Goal: Task Accomplishment & Management: Use online tool/utility

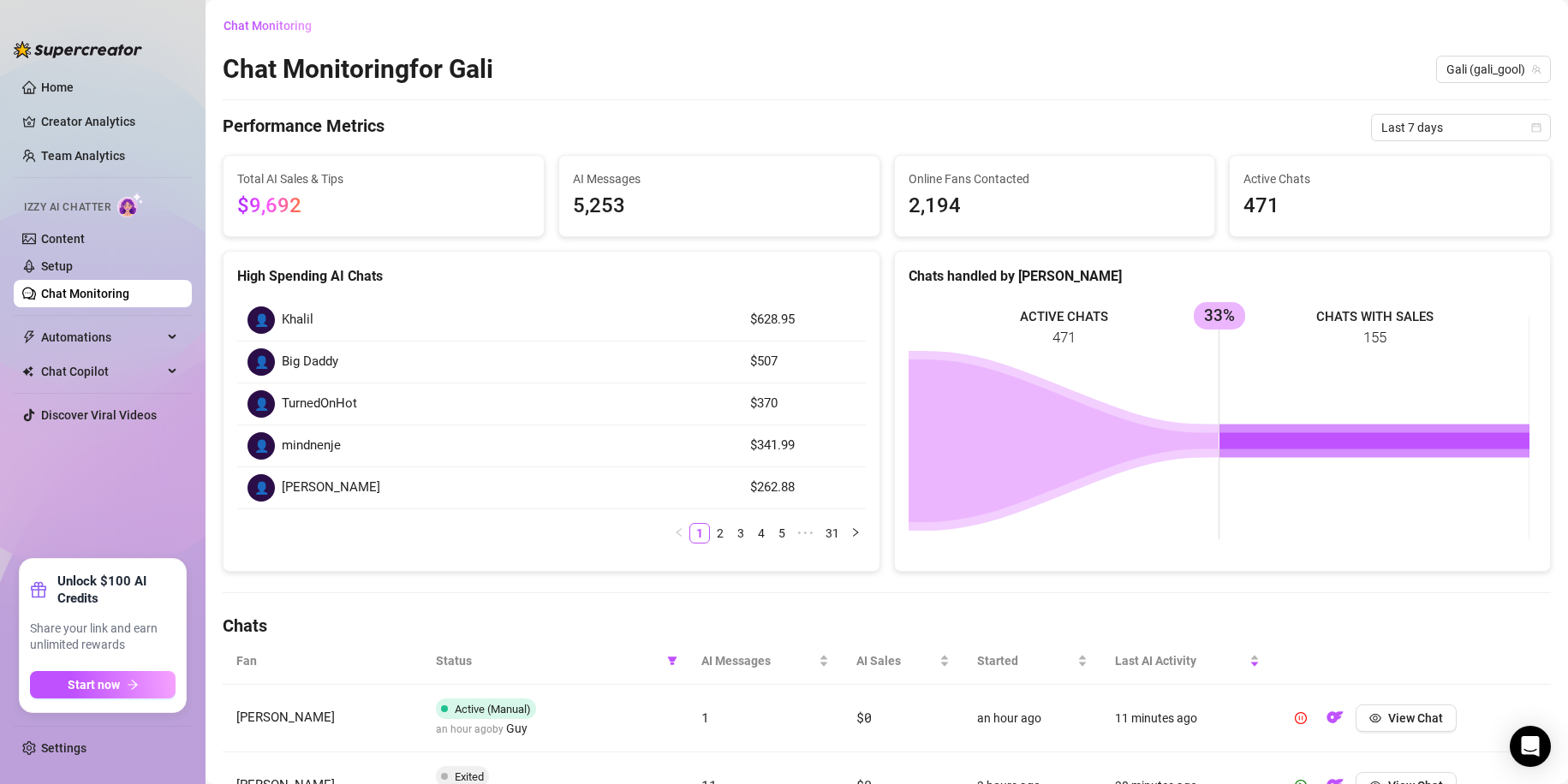
scroll to position [548, 0]
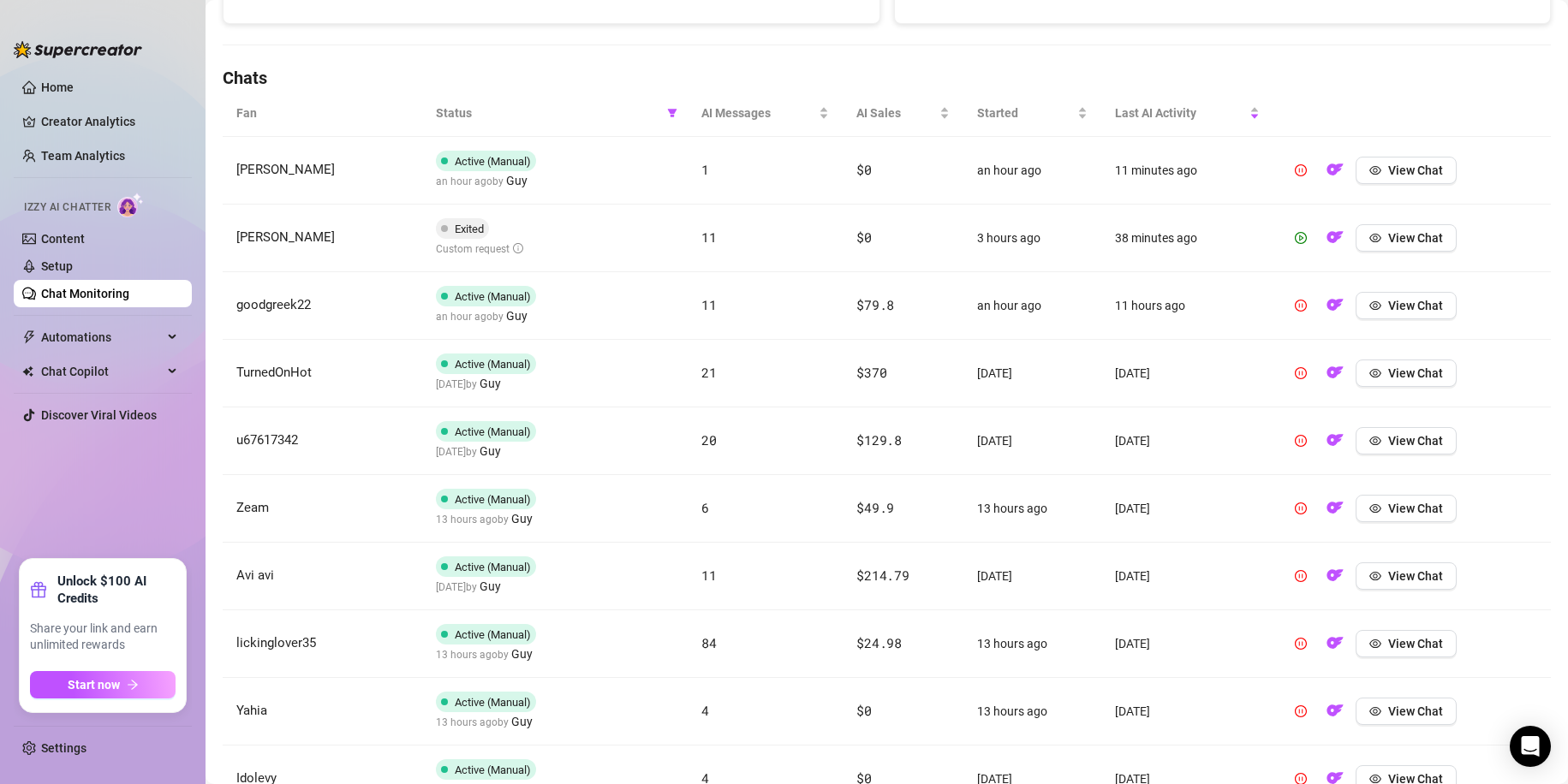
click at [128, 290] on link "Chat Monitoring" at bounding box center [85, 294] width 88 height 14
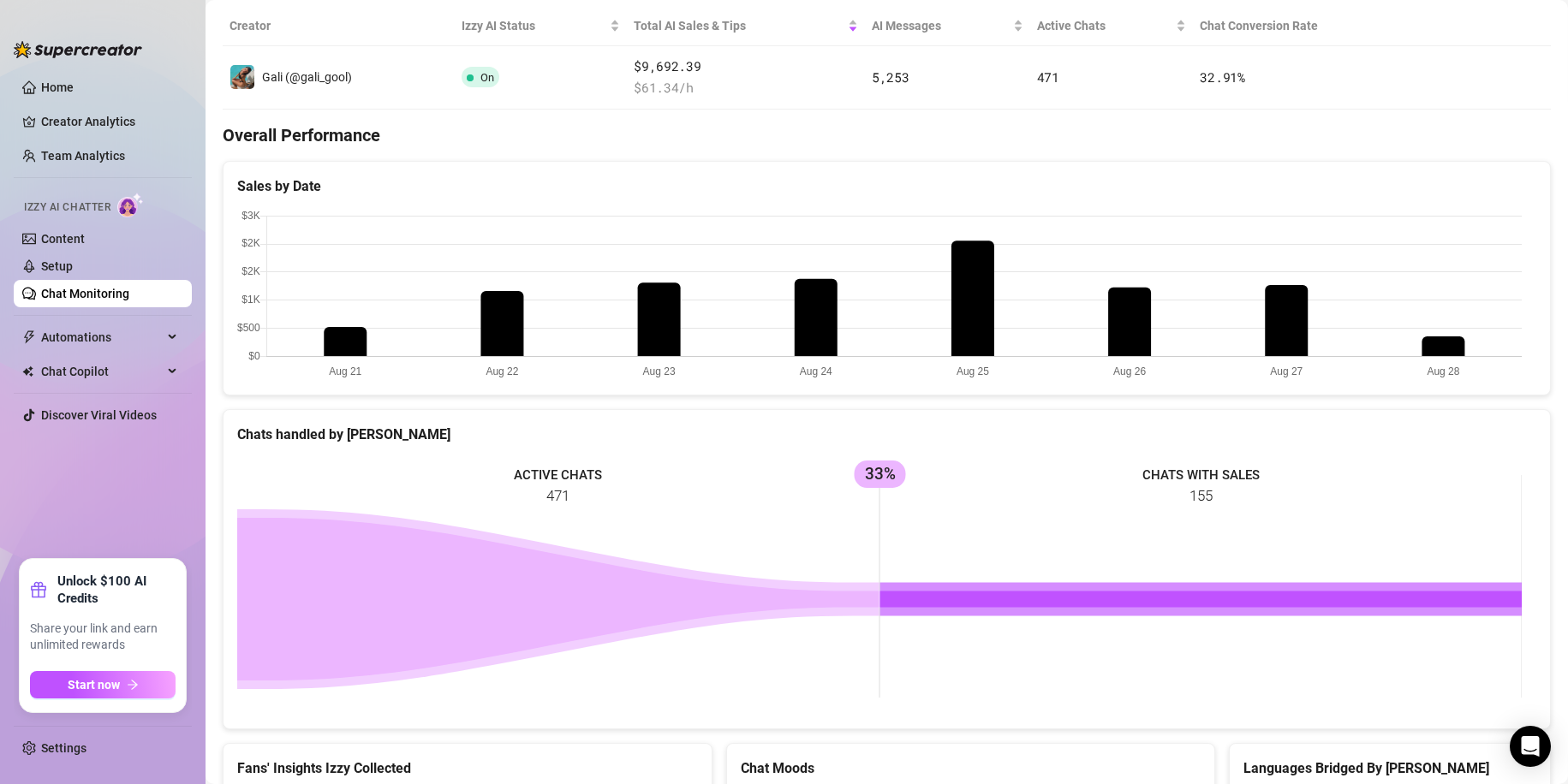
scroll to position [7, 0]
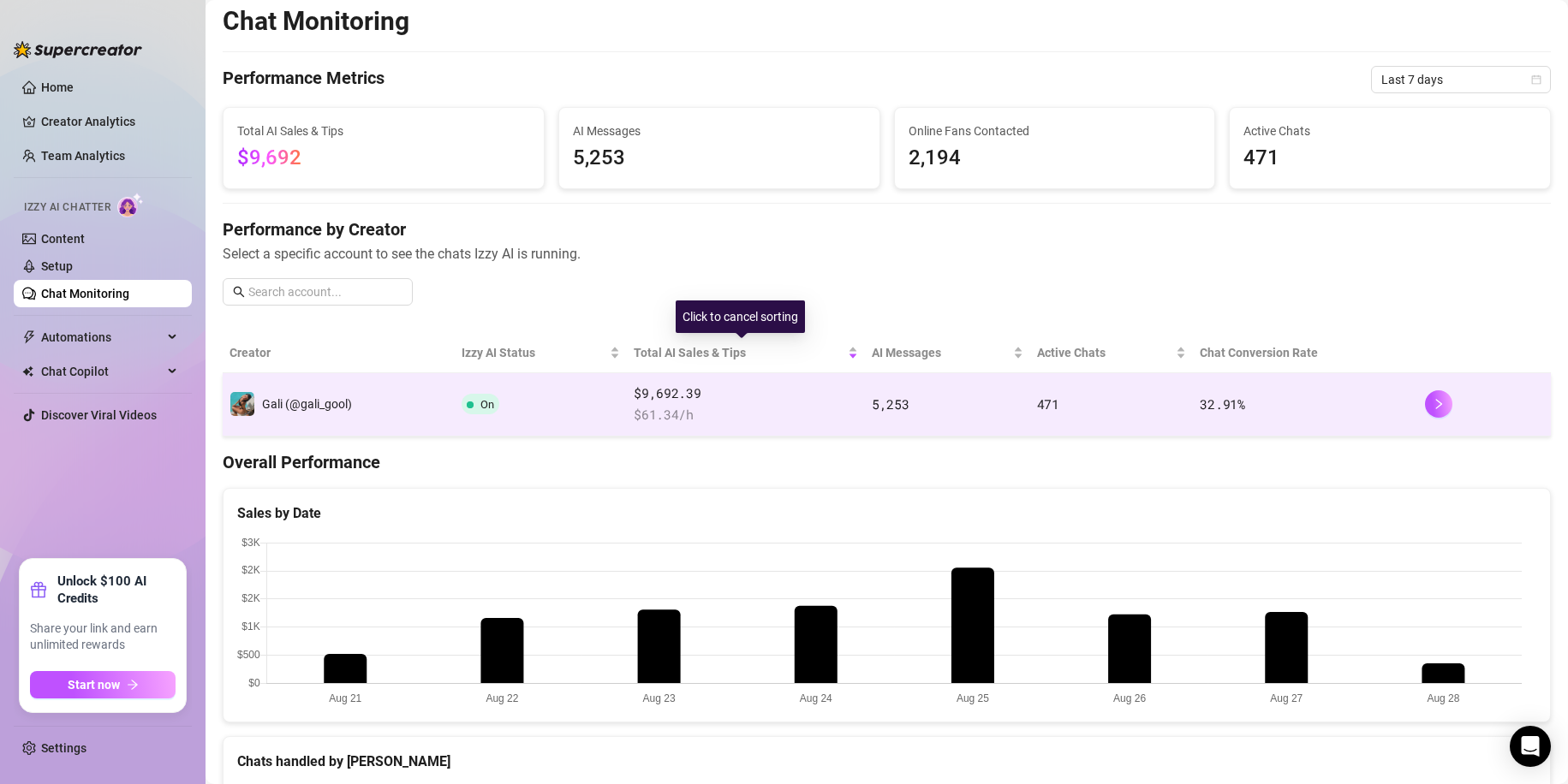
click at [704, 381] on td "$9,692.39 $ 61.34 /h" at bounding box center [745, 404] width 238 height 64
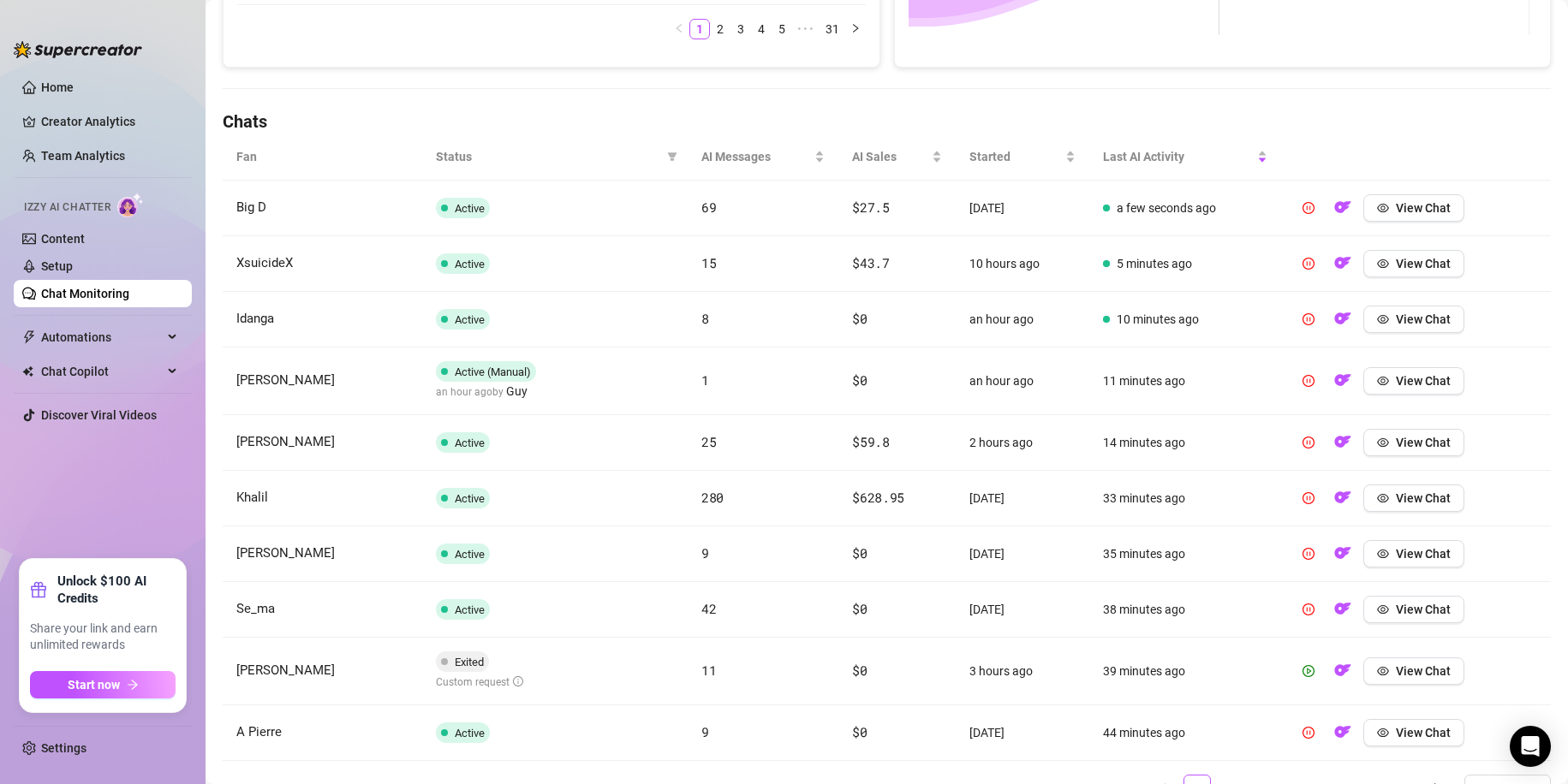
scroll to position [520, 0]
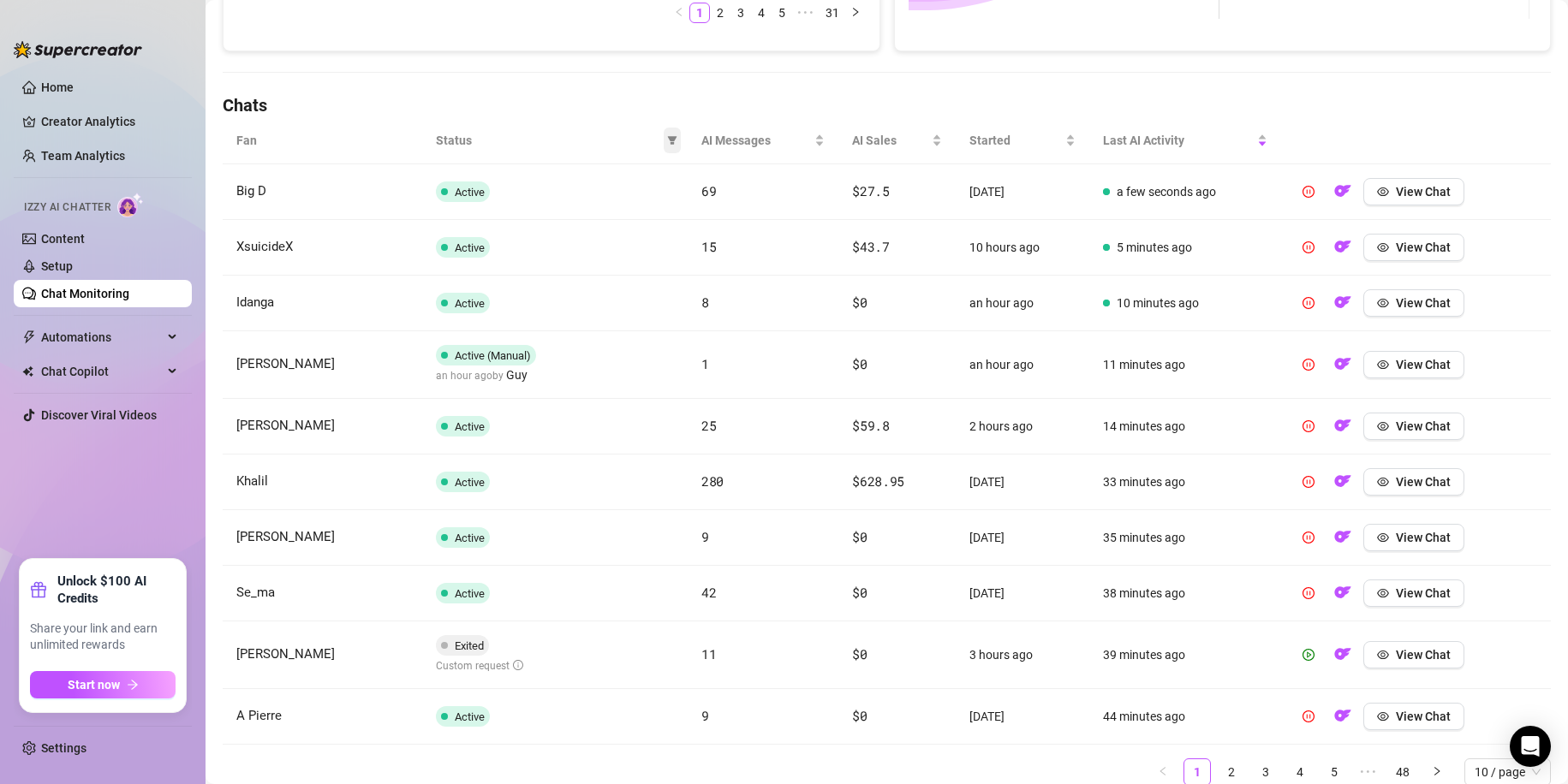
click at [664, 145] on span at bounding box center [673, 139] width 17 height 25
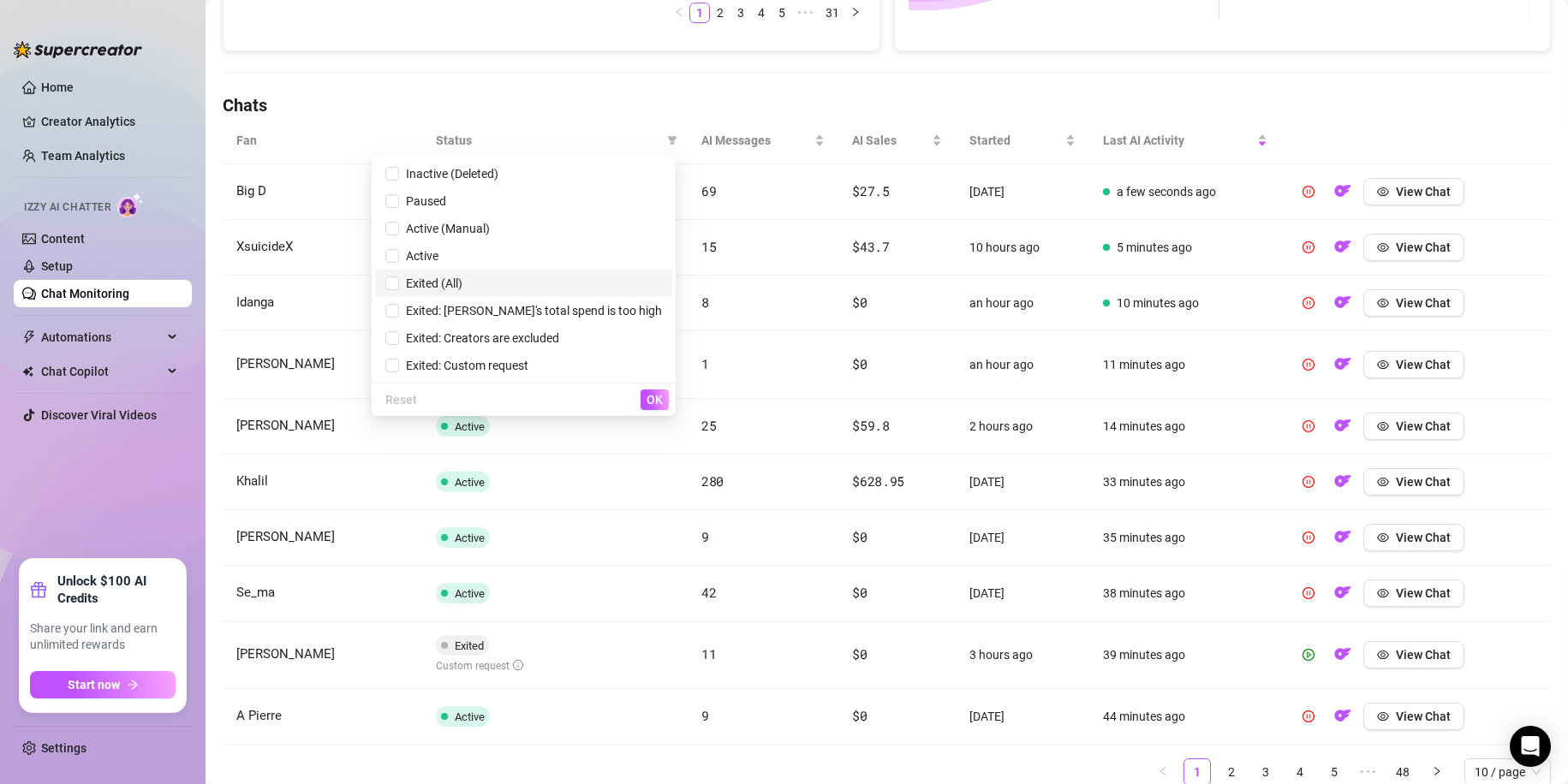
click at [558, 291] on span "Exited (All)" at bounding box center [523, 283] width 276 height 19
checkbox input "true"
click at [649, 396] on span "OK" at bounding box center [655, 400] width 17 height 14
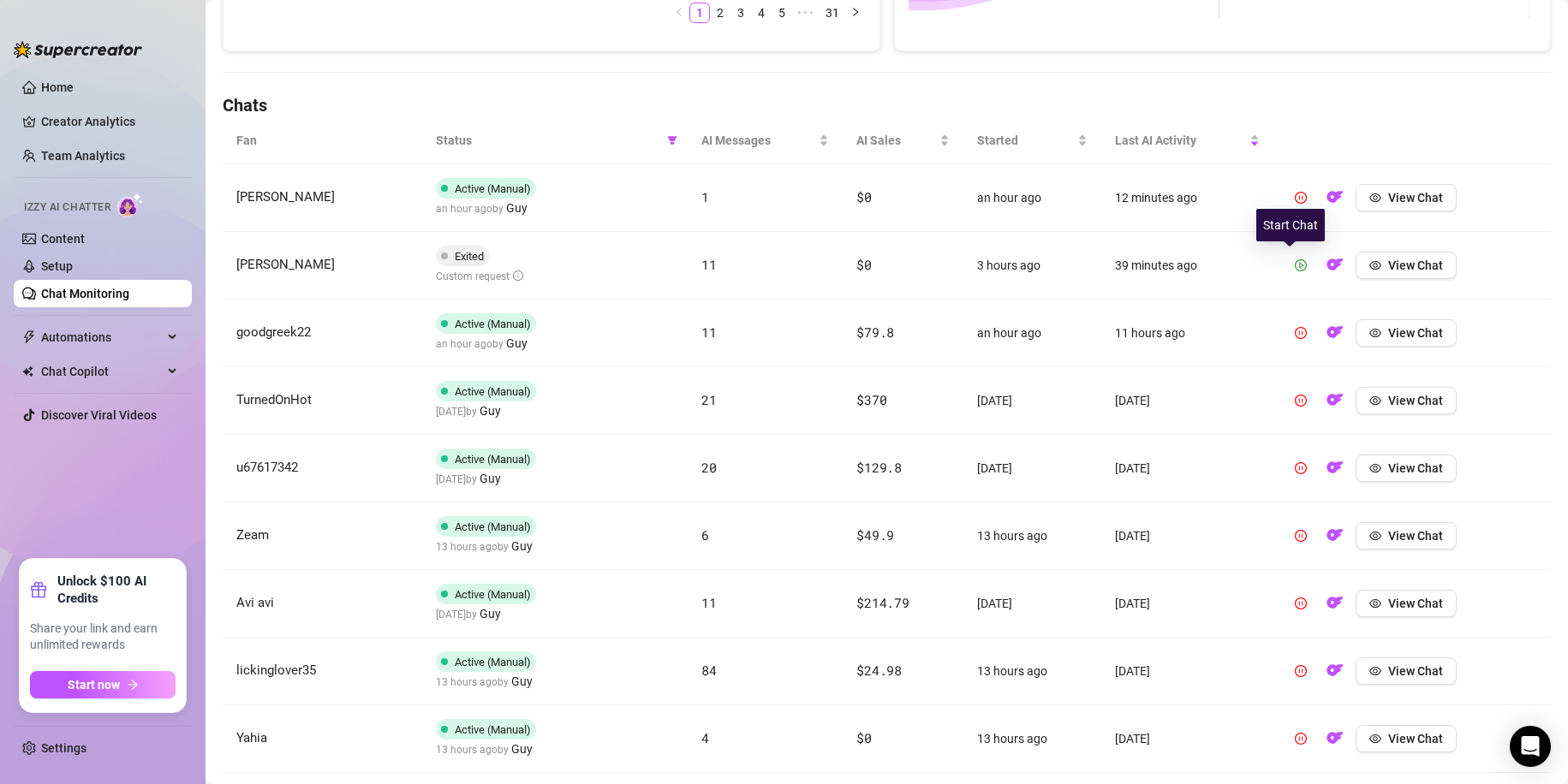
click at [1295, 262] on icon "play-circle" at bounding box center [1301, 266] width 12 height 12
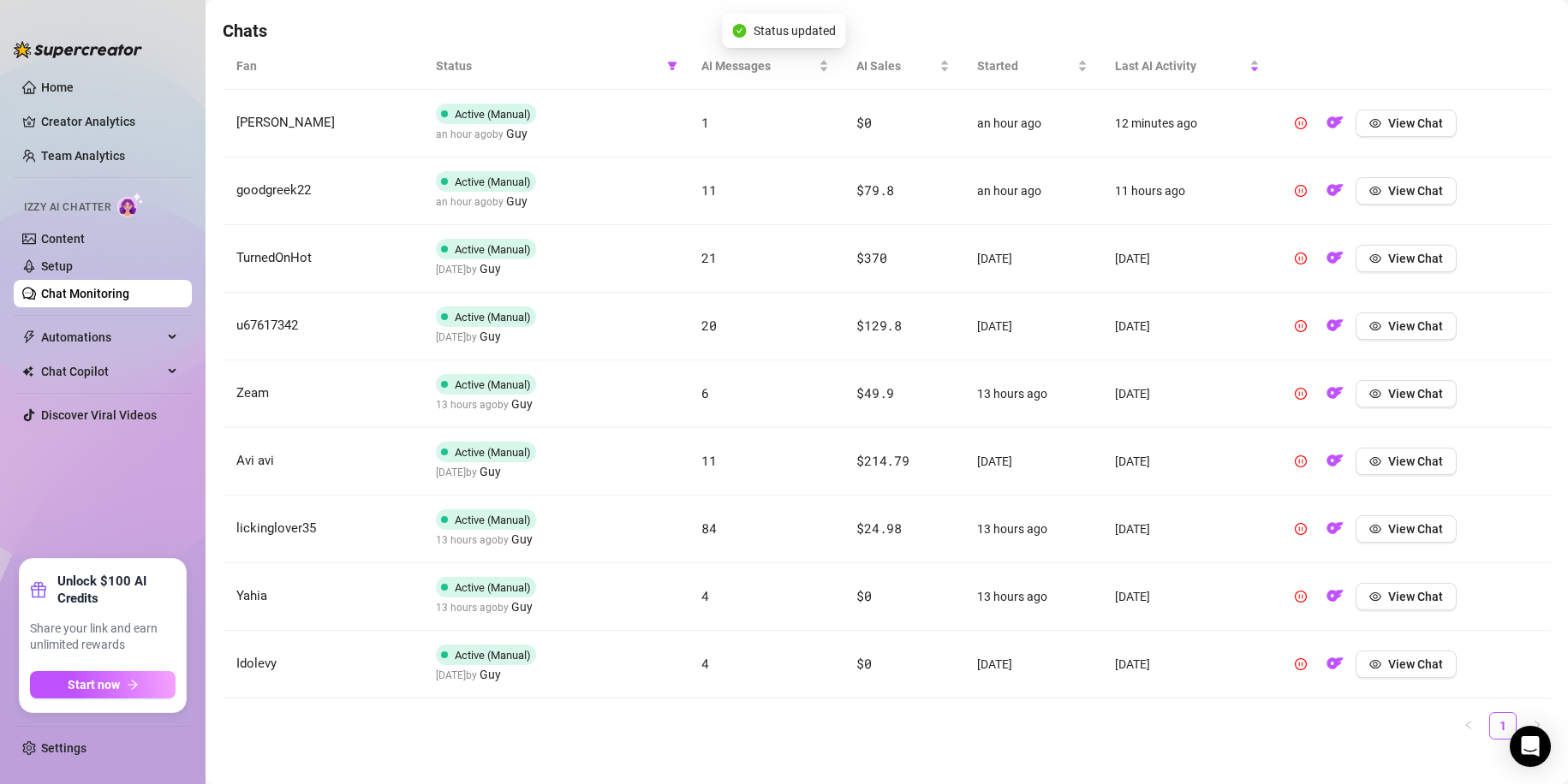
scroll to position [615, 0]
